Goal: Task Accomplishment & Management: Manage account settings

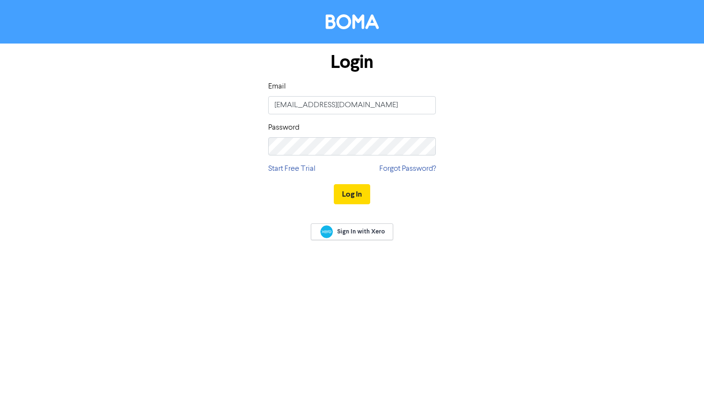
click at [309, 102] on input "[EMAIL_ADDRESS][DOMAIN_NAME]" at bounding box center [352, 105] width 168 height 18
type input "[PERSON_NAME][EMAIL_ADDRESS][DOMAIN_NAME]"
click at [334, 184] on button "Log In" at bounding box center [352, 194] width 36 height 20
